Goal: Information Seeking & Learning: Find specific fact

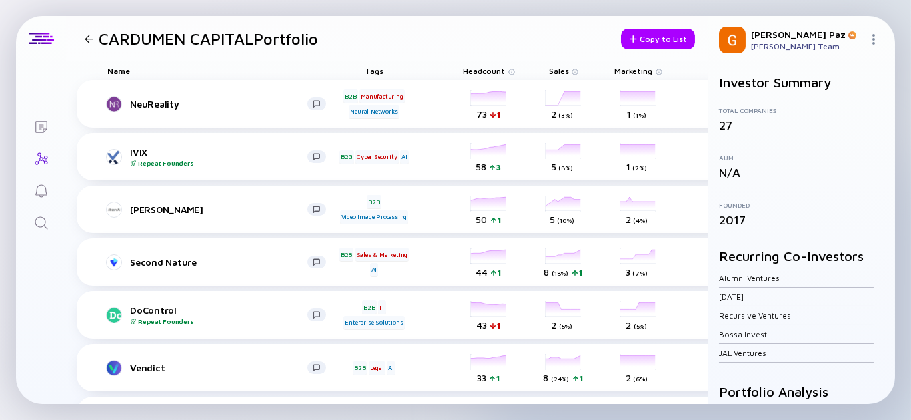
click at [37, 231] on div "Search" at bounding box center [41, 224] width 16 height 18
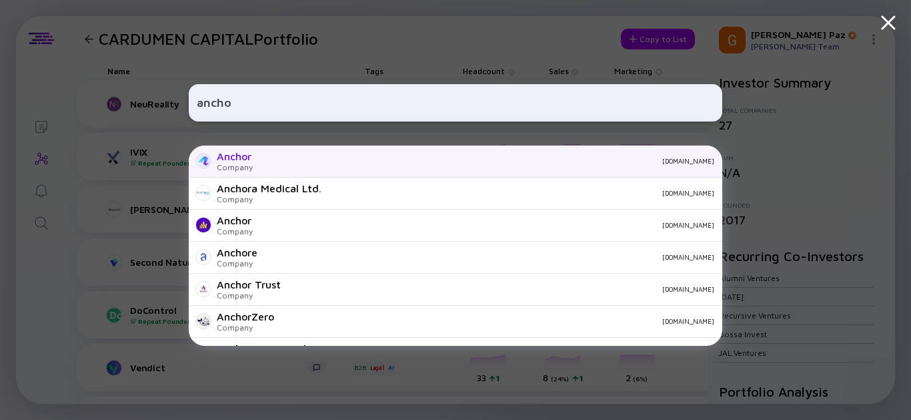
type input "ancho"
click at [331, 159] on div "[DOMAIN_NAME]" at bounding box center [488, 161] width 451 height 8
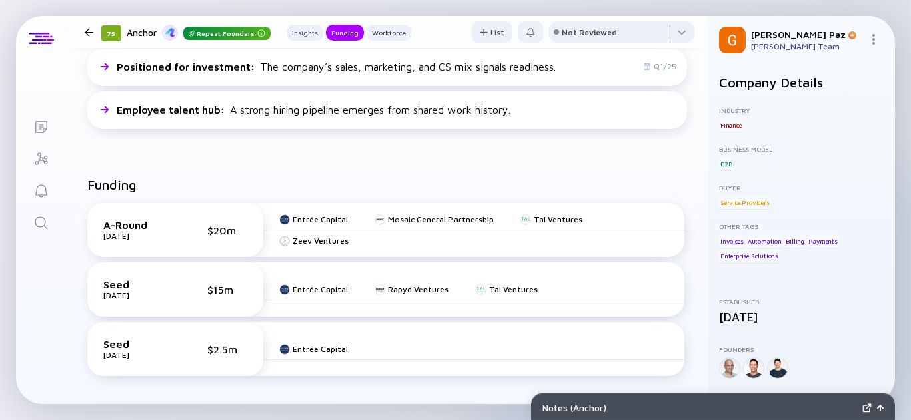
scroll to position [370, 0]
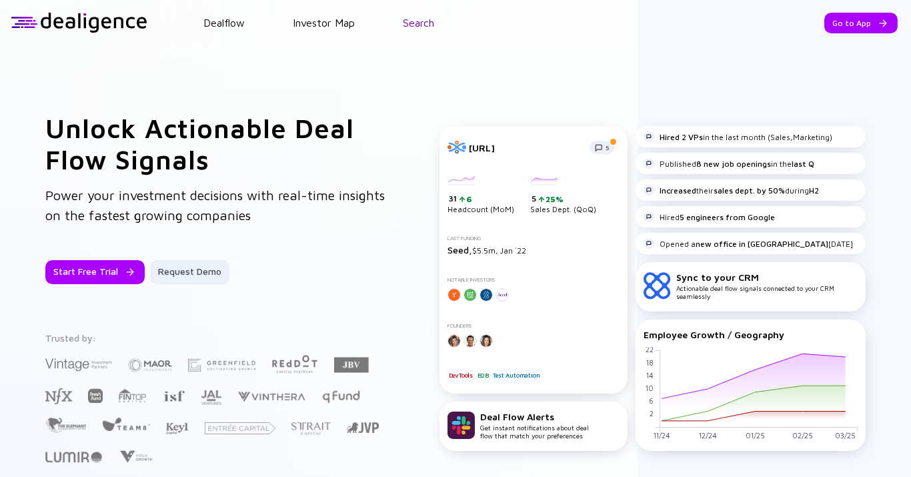
click at [425, 25] on link "Search" at bounding box center [418, 23] width 31 height 12
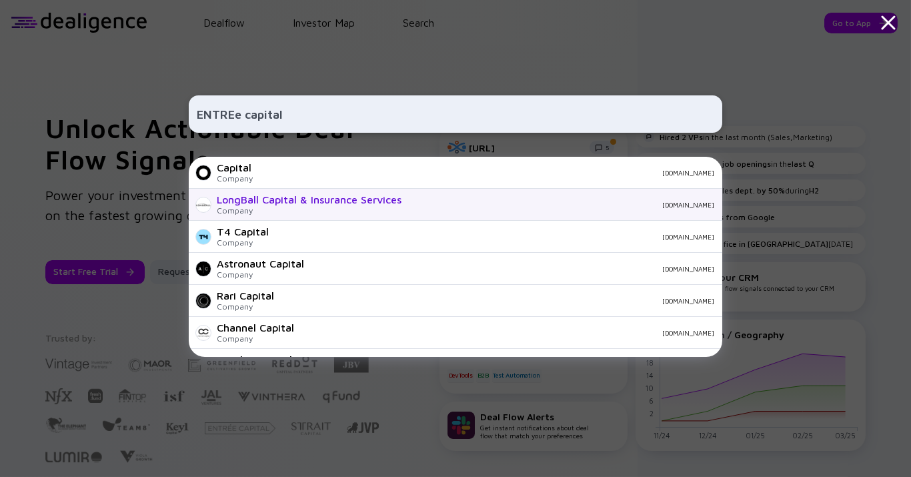
type input "ENTREe capital"
click at [289, 195] on div "LongBall Capital & Insurance Services" at bounding box center [309, 199] width 185 height 12
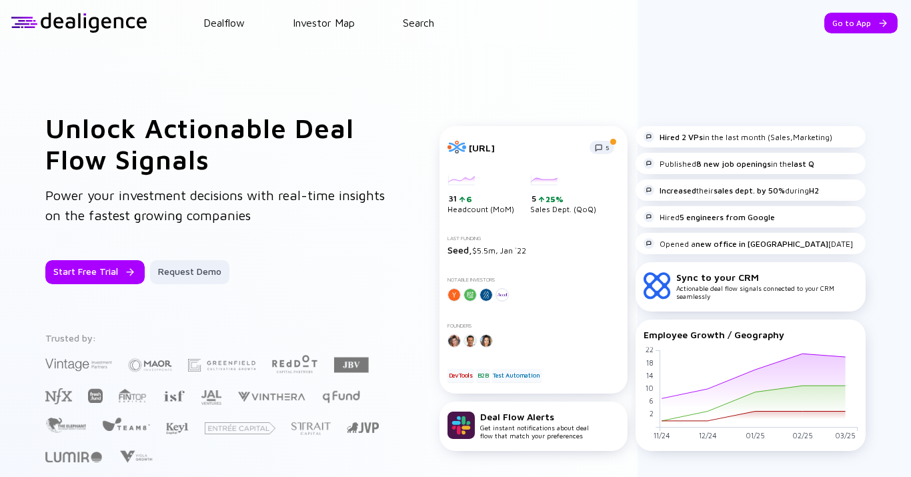
click at [424, 39] on header "Dealflow Investor Map Search Go to App Dealflow Investor Map Go to App" at bounding box center [455, 22] width 911 height 45
click at [430, 25] on link "Search" at bounding box center [418, 23] width 31 height 12
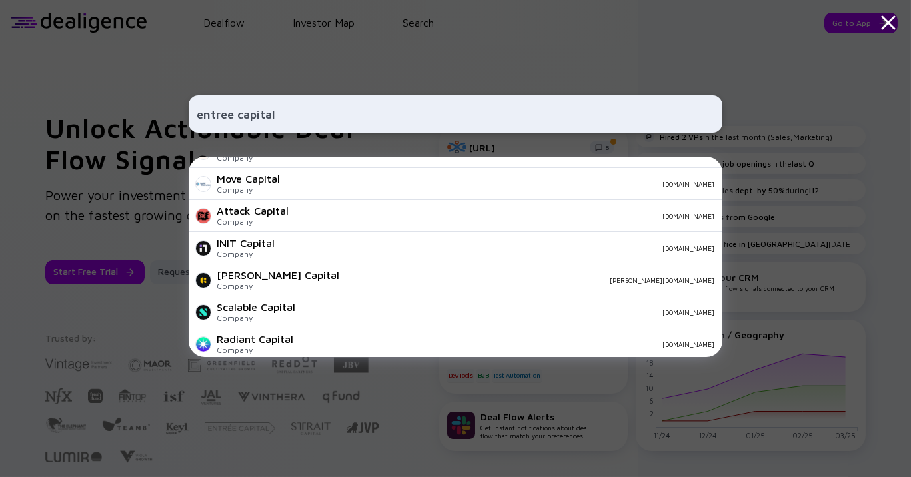
scroll to position [534, 0]
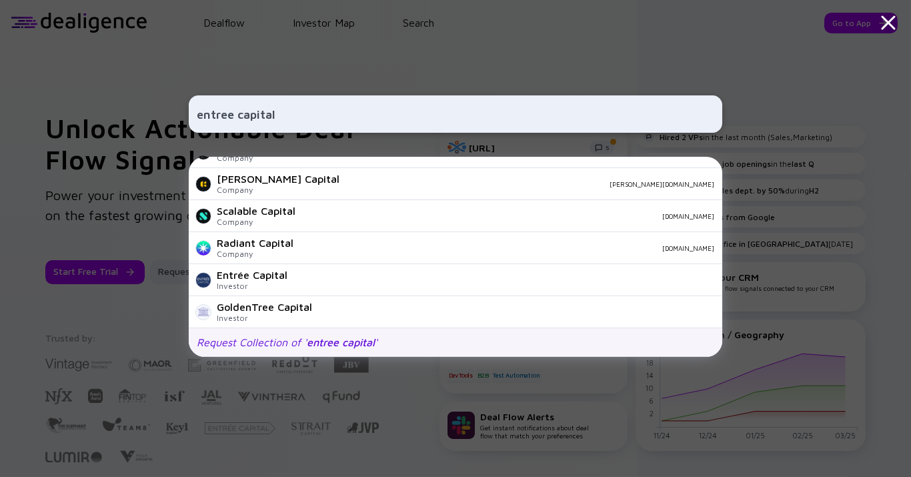
click at [338, 339] on span "entree capital" at bounding box center [341, 342] width 68 height 12
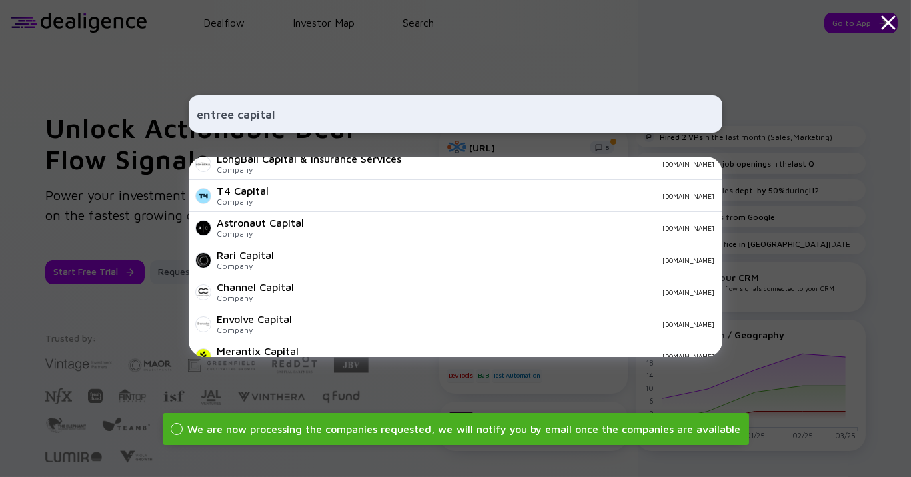
scroll to position [37, 0]
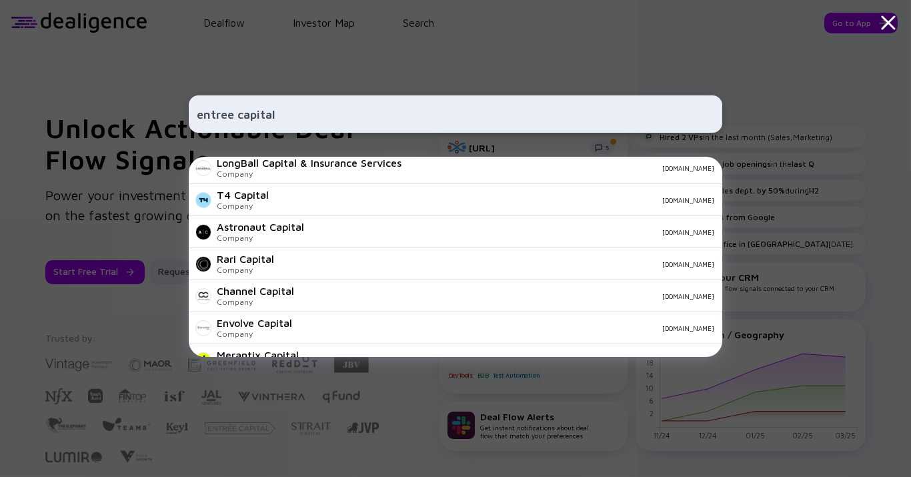
click at [231, 121] on input "entree capital" at bounding box center [456, 114] width 518 height 24
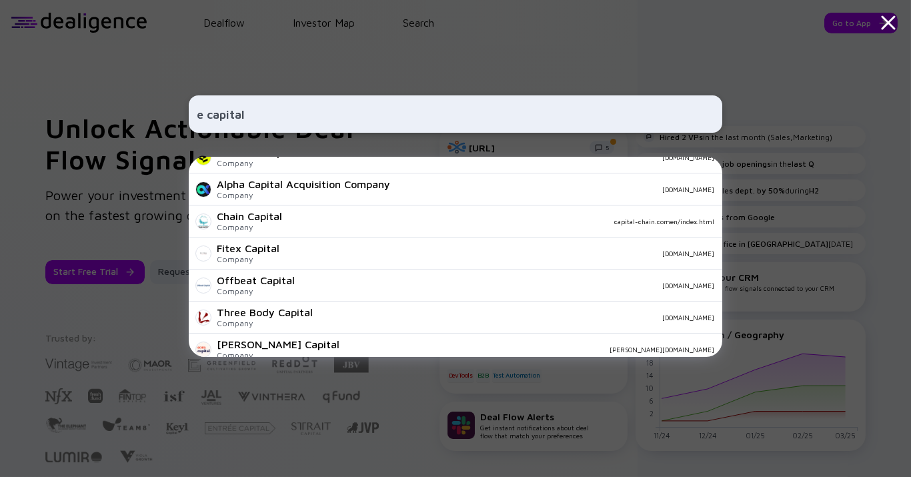
scroll to position [0, 0]
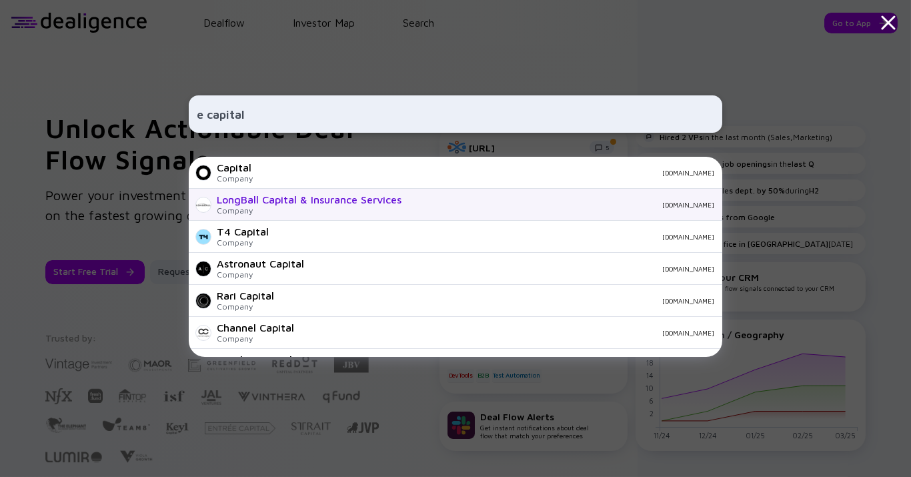
type input "capital"
